Goal: Task Accomplishment & Management: Use online tool/utility

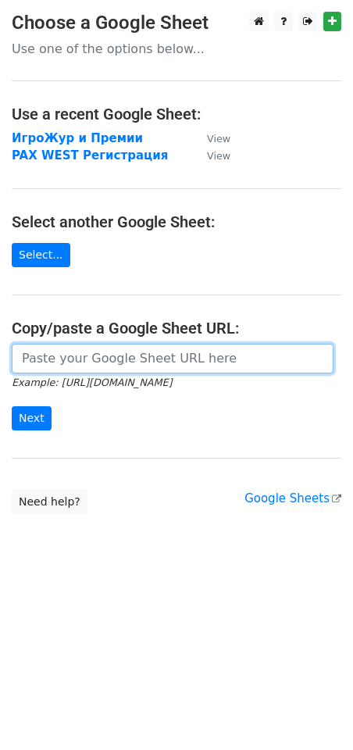
click at [103, 356] on input "url" at bounding box center [173, 359] width 322 height 30
paste input "https://docs.google.com/spreadsheets/d/1g5Dlmdzo5CWBITYCq_NkDT10f2JPnWRKW4EBh6H…"
type input "https://docs.google.com/spreadsheets/d/1g5Dlmdzo5CWBITYCq_NkDT10f2JPnWRKW4EBh6H…"
click at [12, 406] on input "Next" at bounding box center [32, 418] width 40 height 24
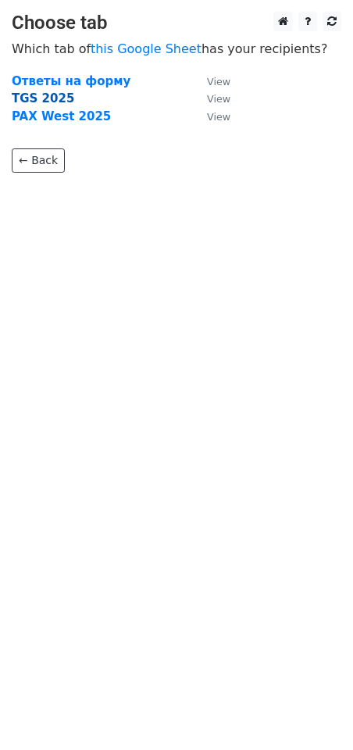
click at [33, 98] on strong "TGS 2025" at bounding box center [43, 98] width 63 height 14
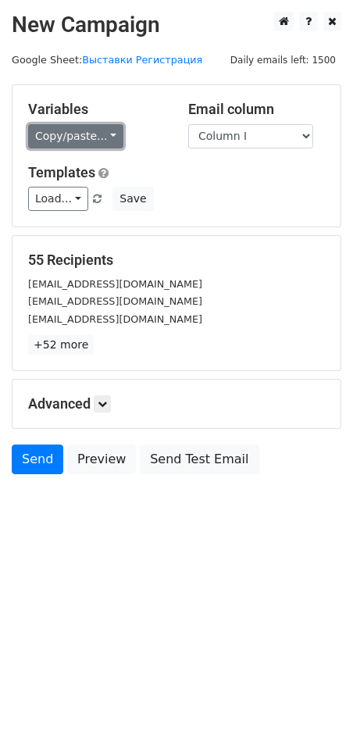
click at [105, 131] on link "Copy/paste..." at bounding box center [75, 136] width 95 height 24
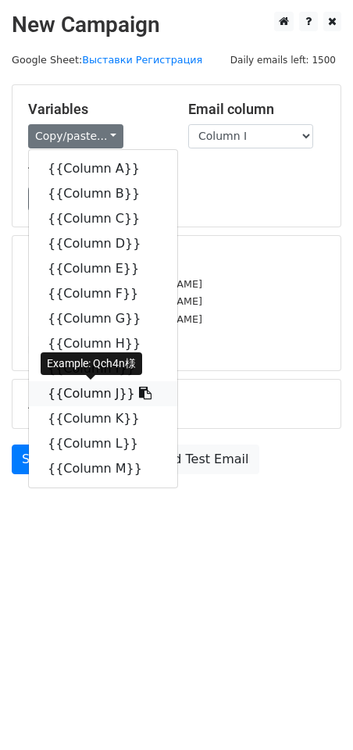
click at [84, 397] on link "{{Column J}}" at bounding box center [103, 393] width 148 height 25
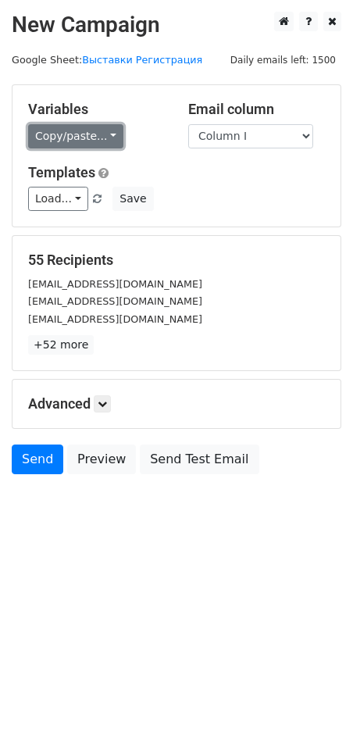
click at [100, 136] on link "Copy/paste..." at bounding box center [75, 136] width 95 height 24
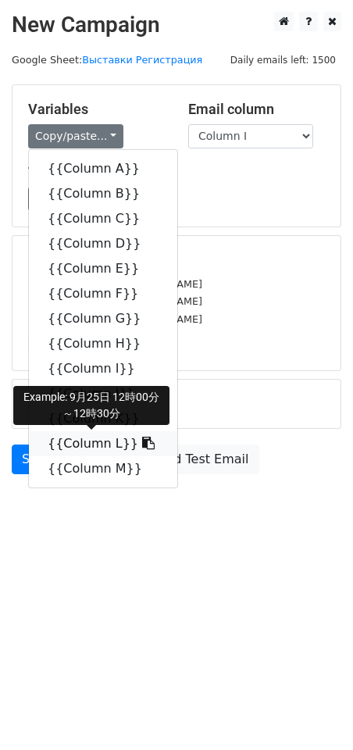
click at [73, 444] on link "{{Column L}}" at bounding box center [103, 443] width 148 height 25
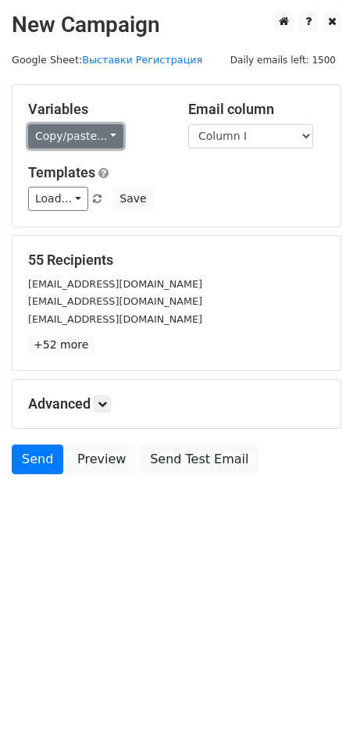
click at [98, 138] on link "Copy/paste..." at bounding box center [75, 136] width 95 height 24
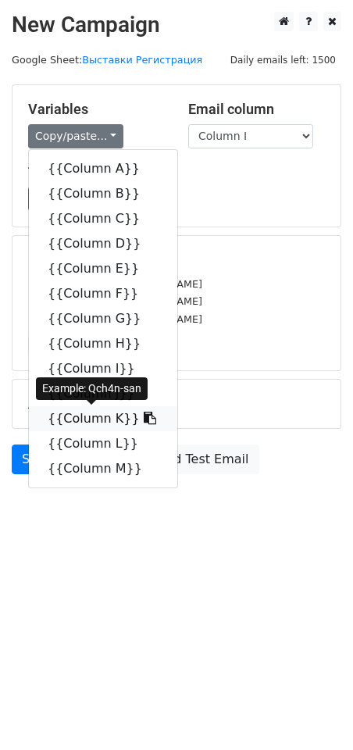
click at [88, 420] on link "{{Column K}}" at bounding box center [103, 418] width 148 height 25
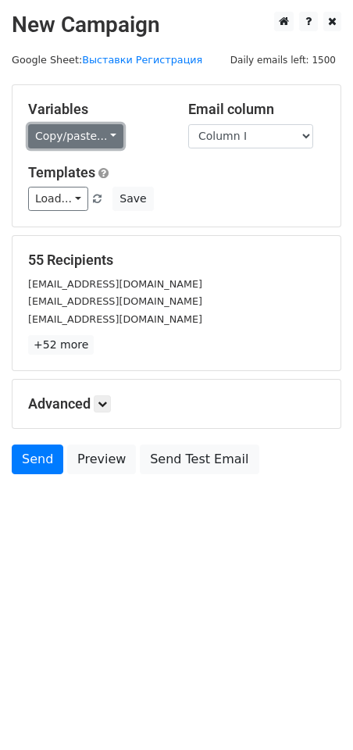
click at [101, 134] on link "Copy/paste..." at bounding box center [75, 136] width 95 height 24
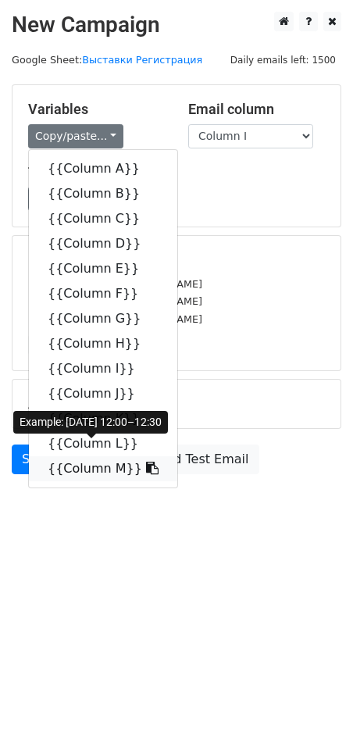
click at [76, 469] on link "{{Column M}}" at bounding box center [103, 468] width 148 height 25
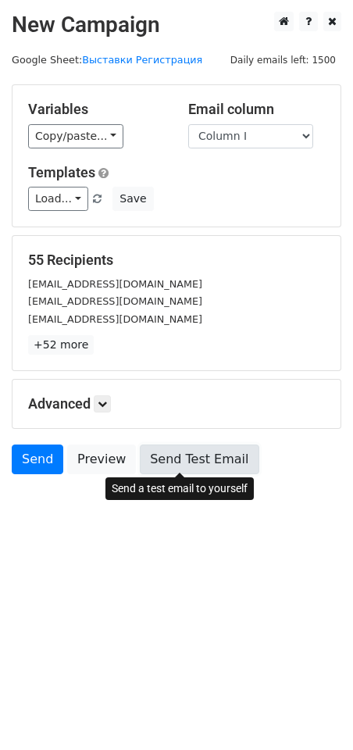
click at [166, 456] on link "Send Test Email" at bounding box center [199, 460] width 119 height 30
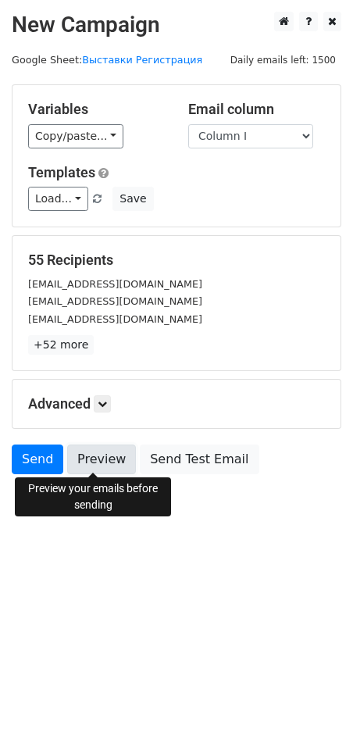
click at [113, 463] on link "Preview" at bounding box center [101, 460] width 69 height 30
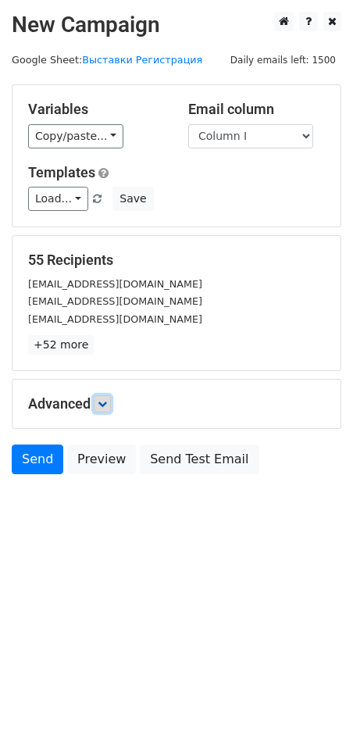
click at [107, 402] on icon at bounding box center [102, 403] width 9 height 9
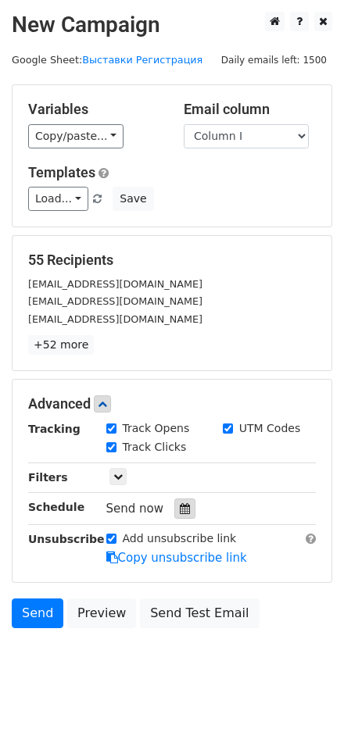
click at [180, 503] on icon at bounding box center [185, 508] width 10 height 11
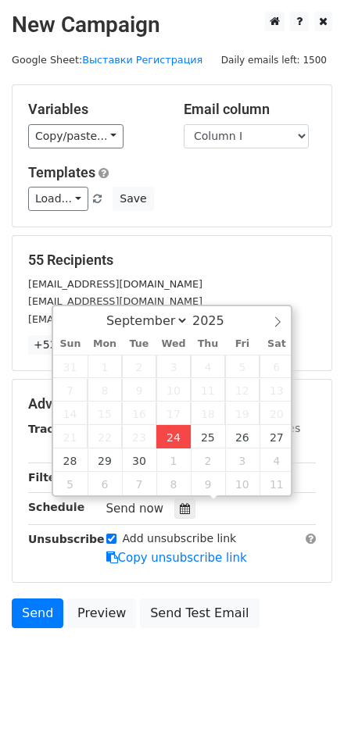
type input "2025-09-24 14:42"
type input "02"
type input "42"
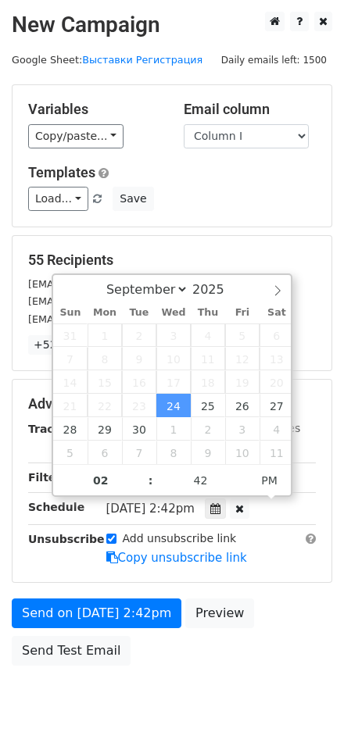
click at [309, 445] on div "Track Clicks" at bounding box center [212, 448] width 234 height 19
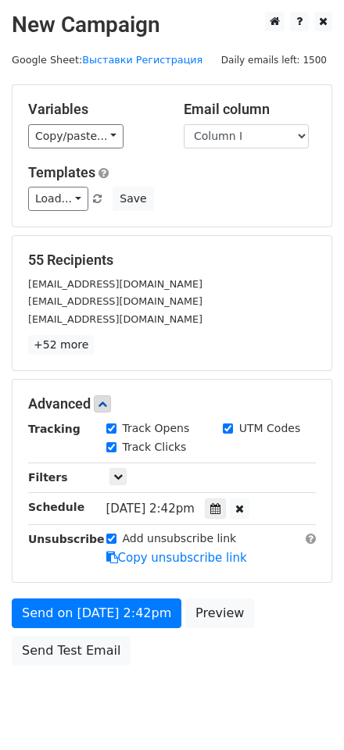
click at [195, 507] on span "Wed, Sep 24, 2:42pm" at bounding box center [150, 509] width 88 height 14
drag, startPoint x: 159, startPoint y: 506, endPoint x: 184, endPoint y: 504, distance: 25.1
click at [161, 507] on span "Wed, Sep 24, 2:42pm" at bounding box center [150, 509] width 88 height 14
click at [220, 503] on icon at bounding box center [215, 508] width 10 height 11
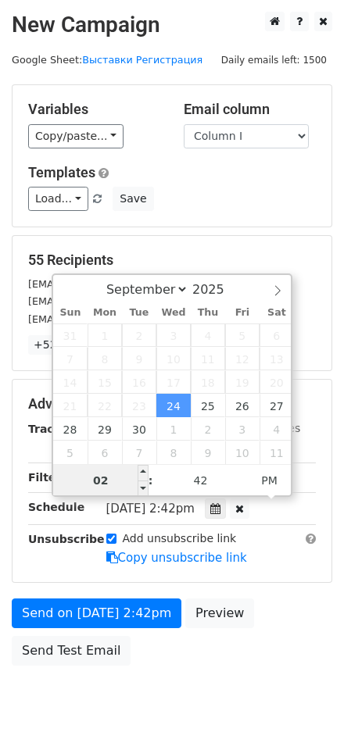
click at [114, 479] on input "02" at bounding box center [100, 480] width 95 height 31
type input "15"
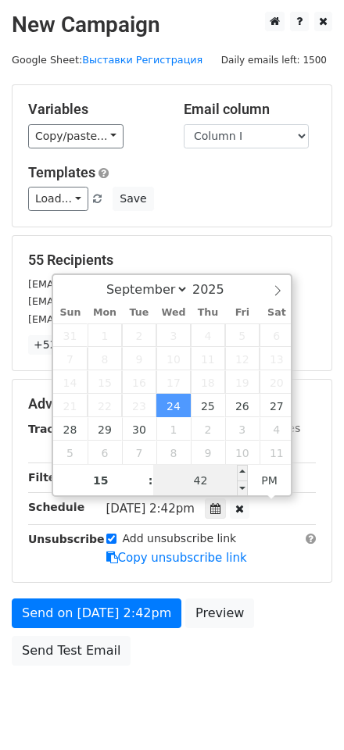
type input "2025-09-24 15:42"
type input "03"
click at [204, 476] on input "42" at bounding box center [200, 480] width 95 height 31
type input "00"
type input "2025-09-24 15:00"
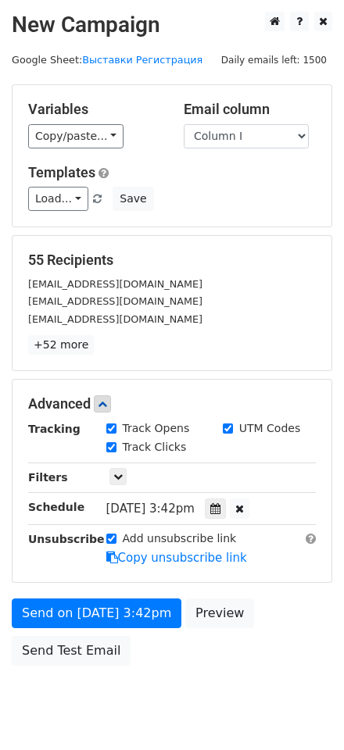
click at [306, 499] on div "Wed, Sep 24, 3:42pm 2025-09-24 15:00" at bounding box center [212, 509] width 234 height 21
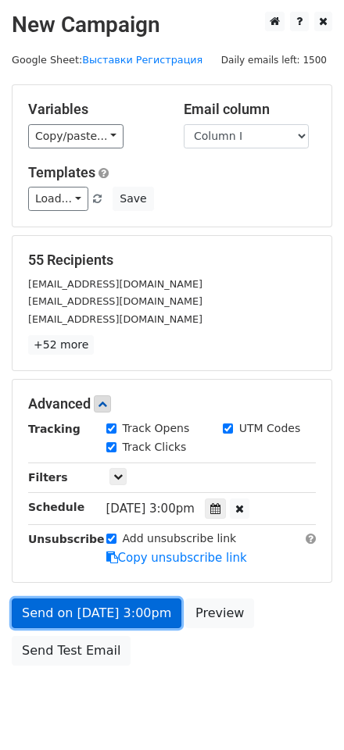
click at [99, 613] on link "Send on Sep 24 at 3:00pm" at bounding box center [97, 614] width 170 height 30
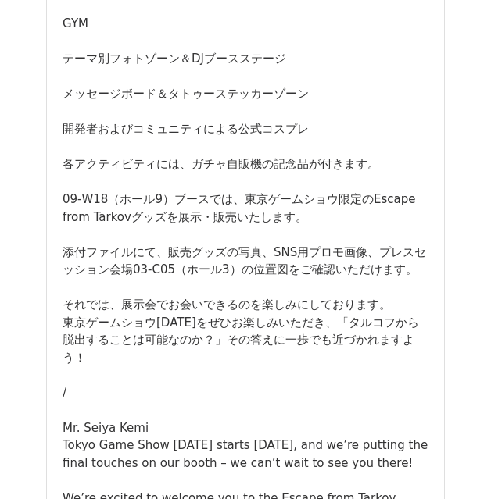
scroll to position [5583, 0]
